Goal: Obtain resource: Obtain resource

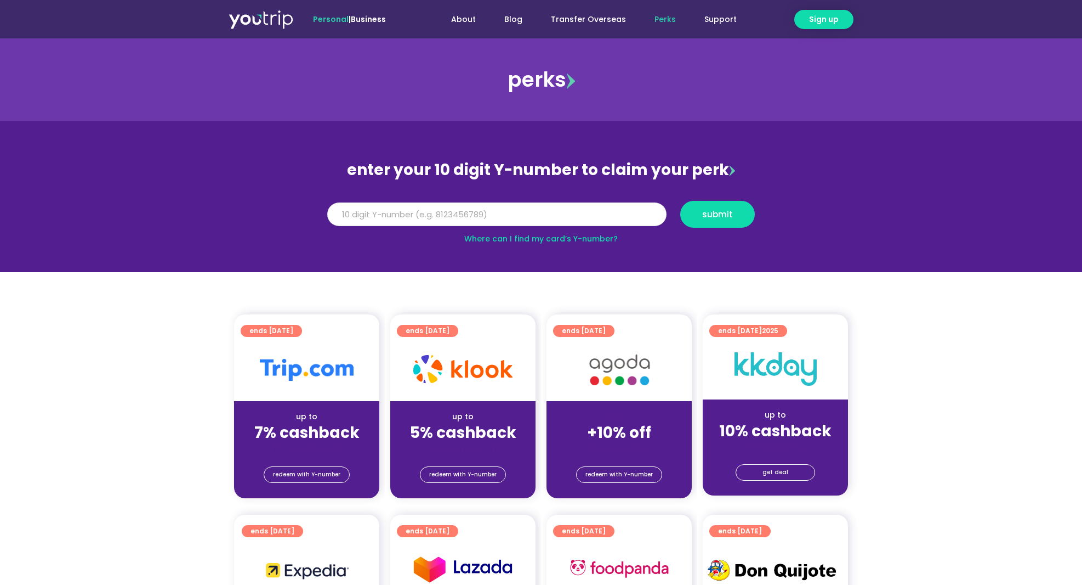
click at [569, 215] on input "Y Number" at bounding box center [496, 214] width 339 height 24
click at [541, 204] on input "Y Number" at bounding box center [496, 214] width 339 height 24
type input "8180966669"
click at [723, 217] on span "submit" at bounding box center [717, 214] width 31 height 8
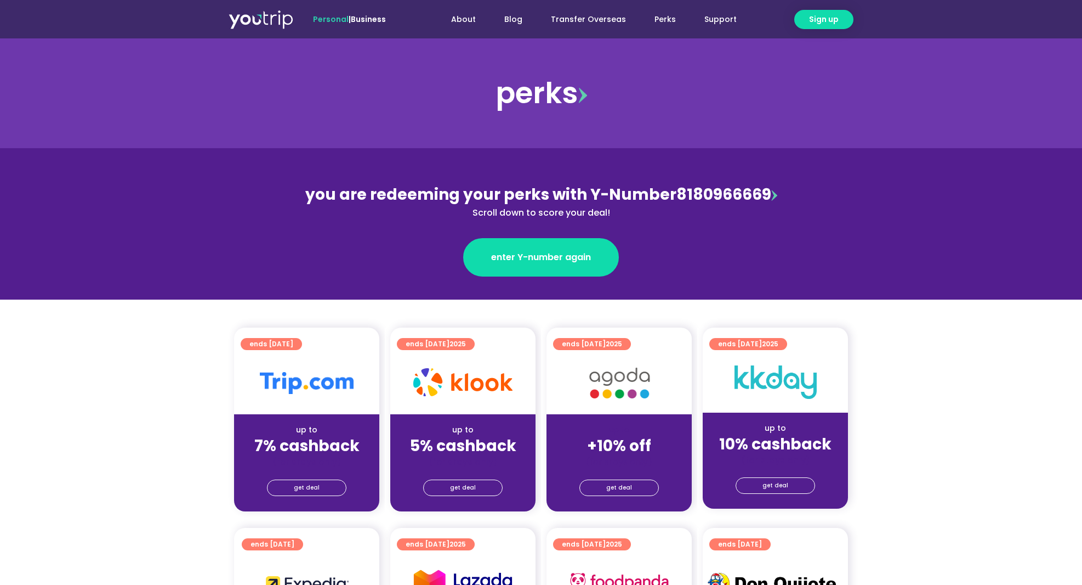
click at [263, 428] on div "up to" at bounding box center [307, 430] width 128 height 12
click at [290, 495] on link "get deal" at bounding box center [307, 487] width 80 height 16
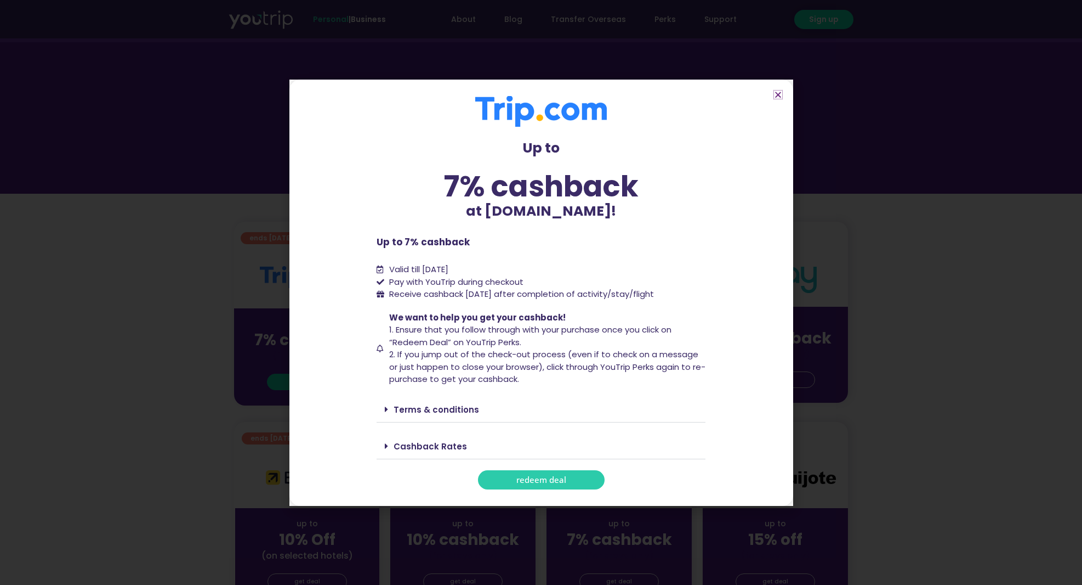
scroll to position [106, 0]
click at [384, 422] on div "Terms & conditions" at bounding box center [541, 409] width 329 height 26
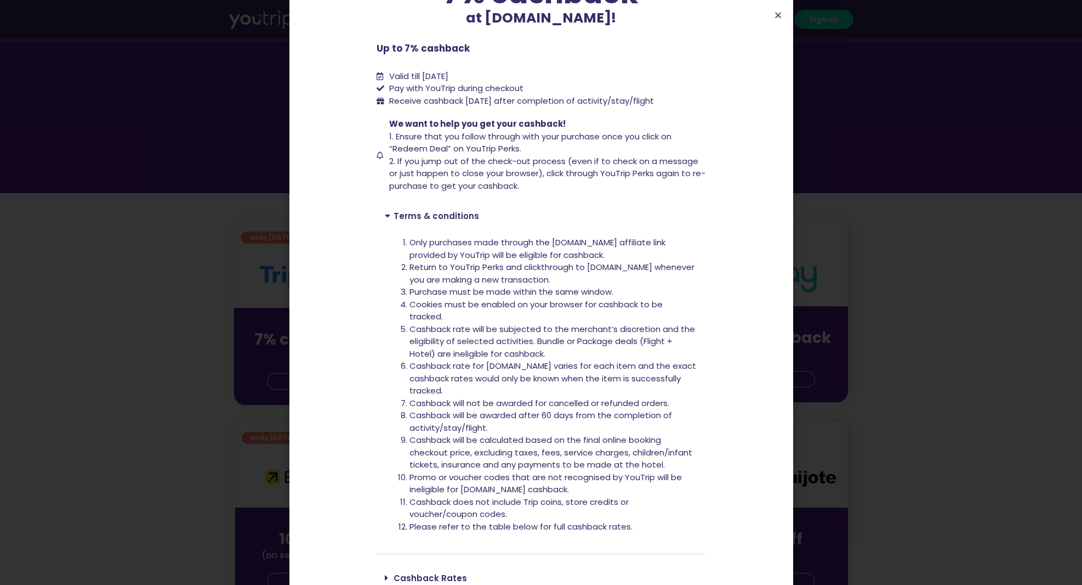
scroll to position [111, 0]
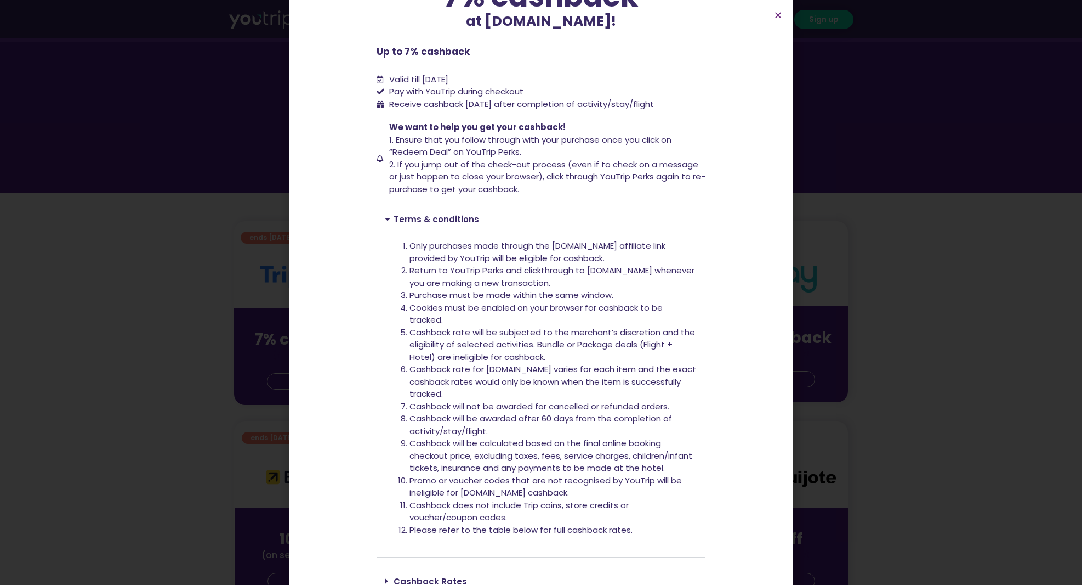
click at [394, 578] on link "Cashback Rates" at bounding box center [430, 581] width 73 height 12
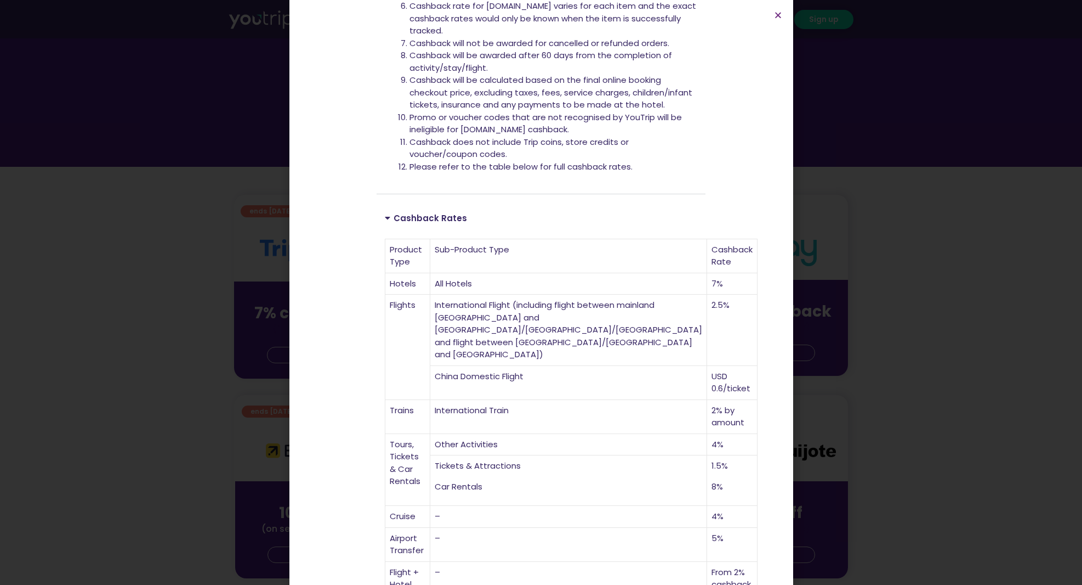
scroll to position [139, 0]
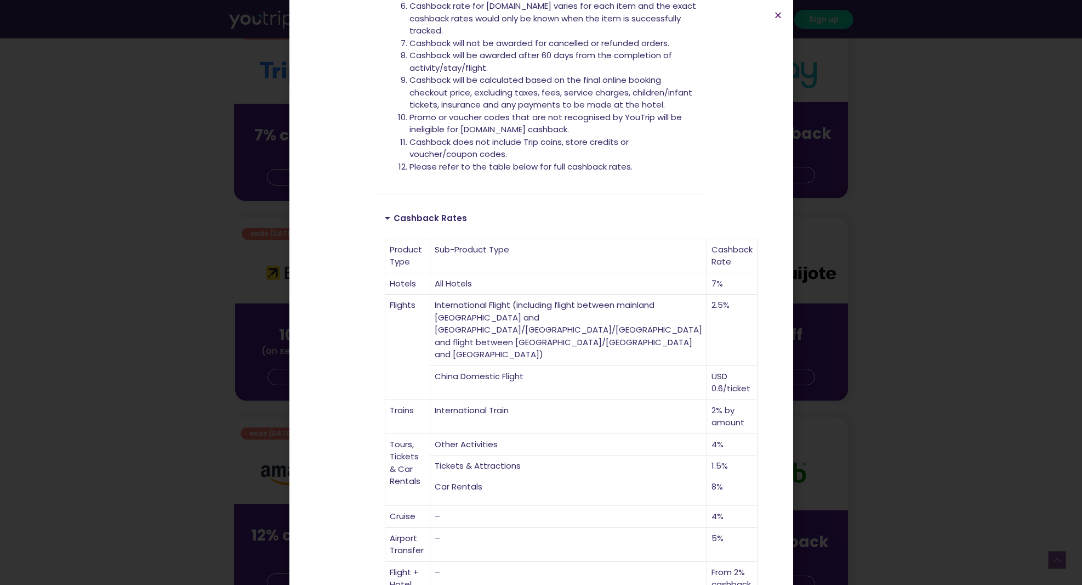
scroll to position [428, 0]
